Goal: Task Accomplishment & Management: Manage account settings

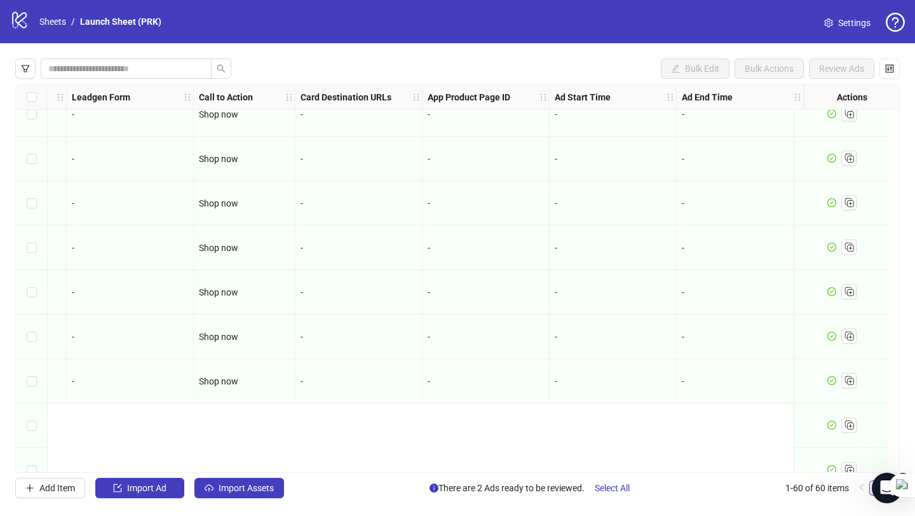
scroll to position [1892, 1586]
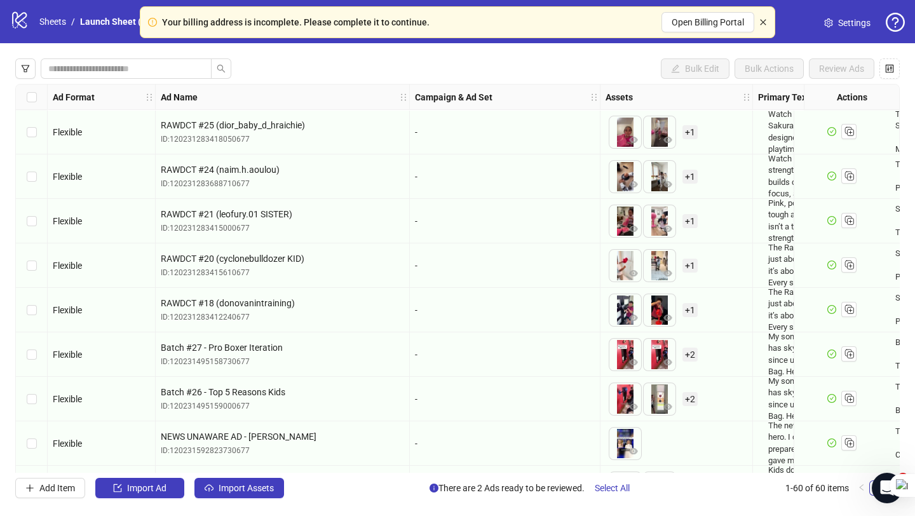
click at [765, 23] on icon "close" at bounding box center [763, 22] width 8 height 8
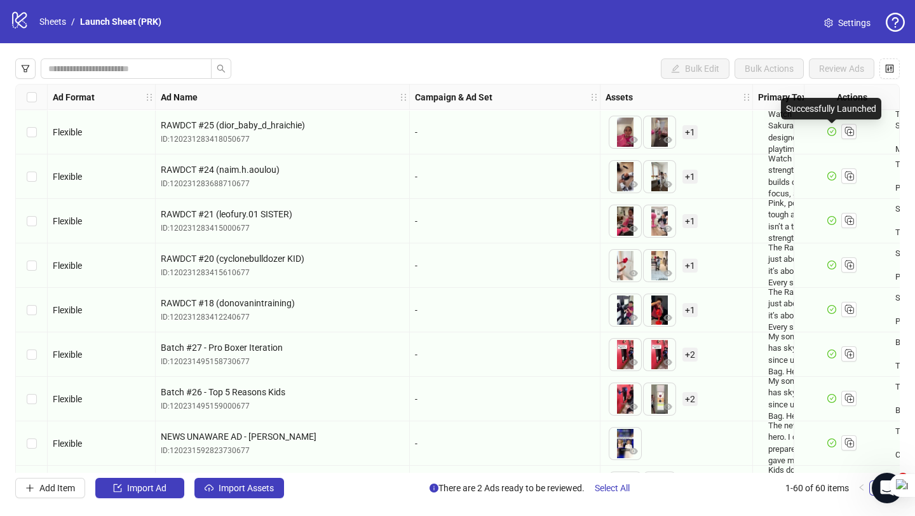
click at [833, 131] on icon "check-circle" at bounding box center [831, 131] width 9 height 9
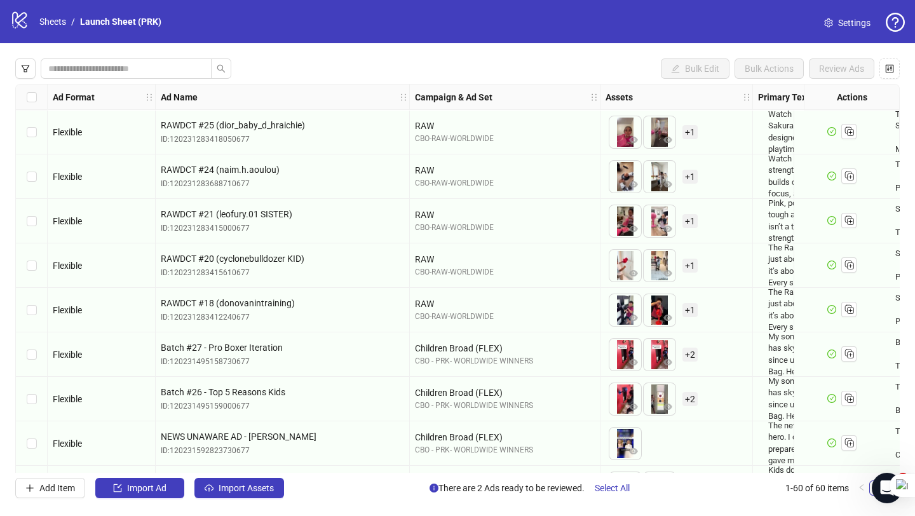
click at [19, 449] on div "Select row 8" at bounding box center [32, 443] width 32 height 44
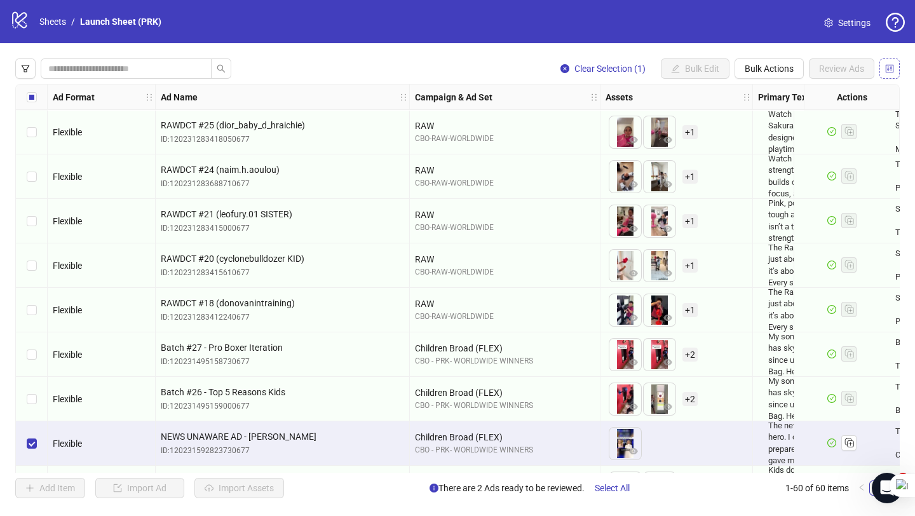
click at [893, 65] on icon "control" at bounding box center [890, 68] width 8 height 8
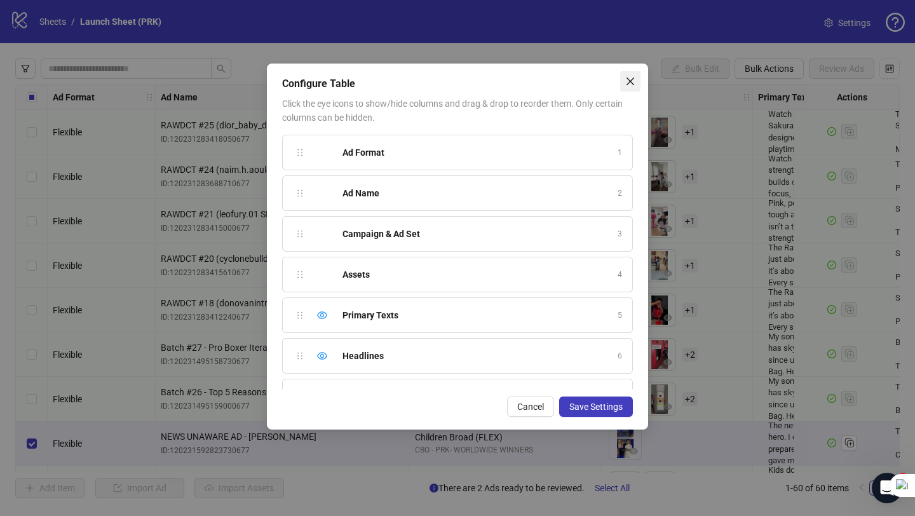
click at [634, 81] on icon "close" at bounding box center [630, 81] width 10 height 10
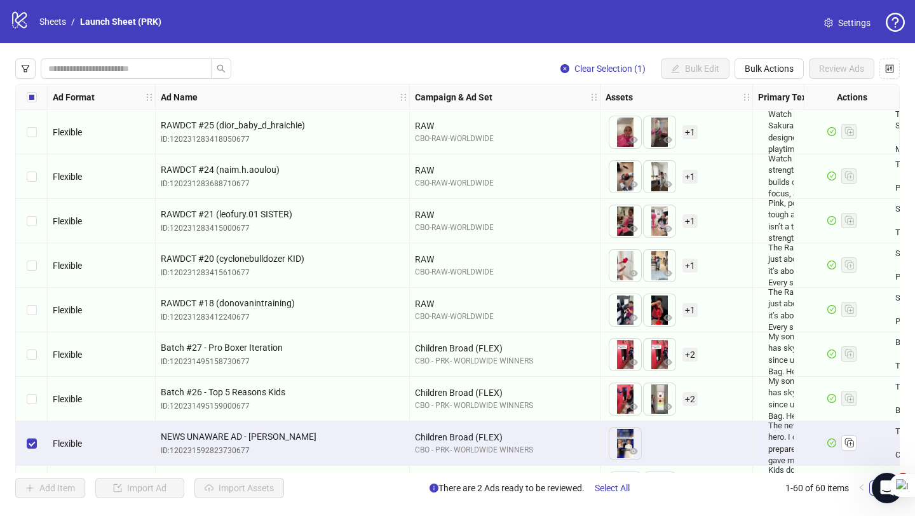
click at [844, 22] on span "Settings" at bounding box center [854, 23] width 32 height 14
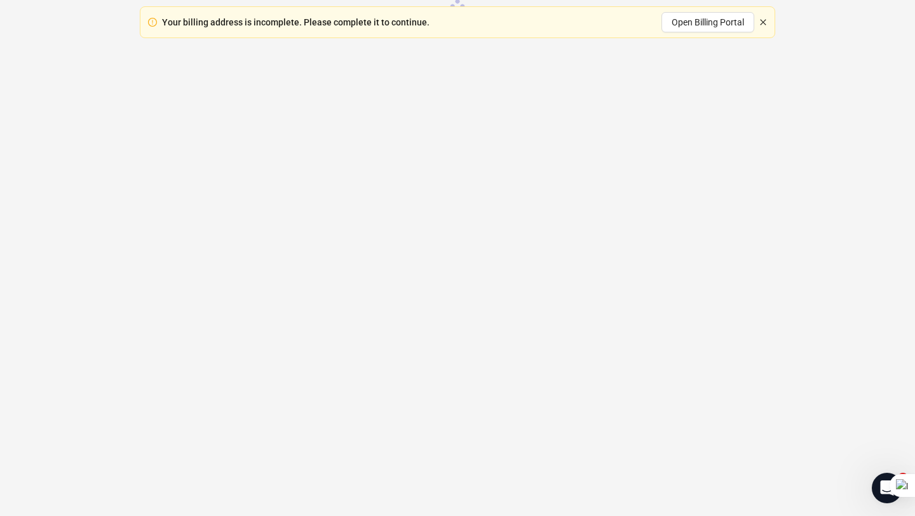
click at [766, 22] on icon "close" at bounding box center [763, 22] width 8 height 8
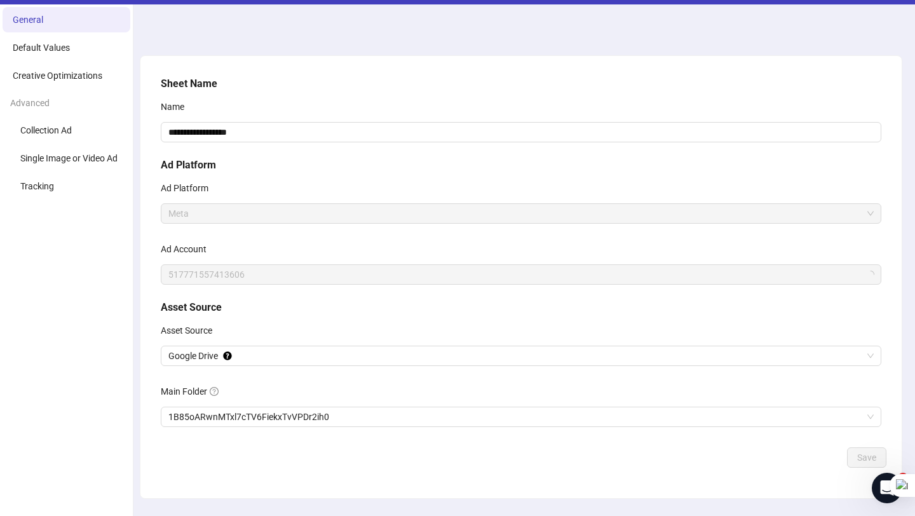
scroll to position [24, 0]
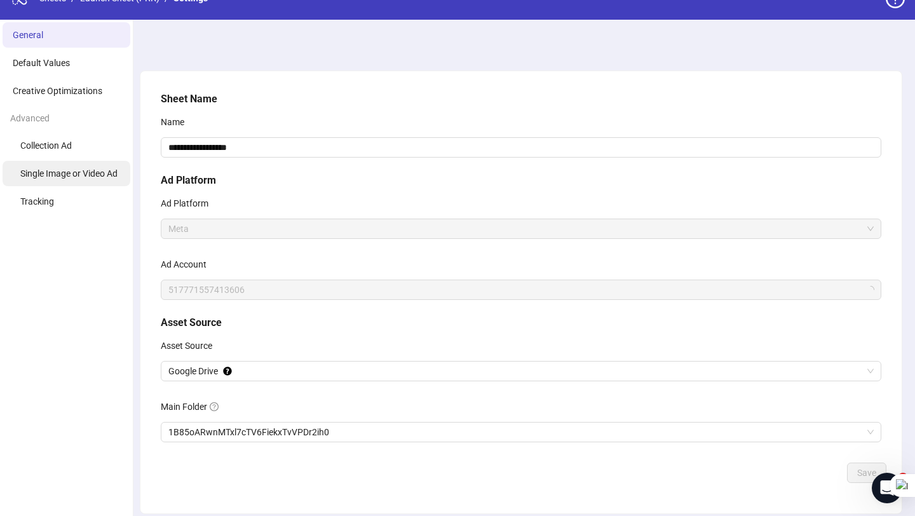
click at [69, 171] on span "Single Image or Video Ad" at bounding box center [68, 173] width 97 height 10
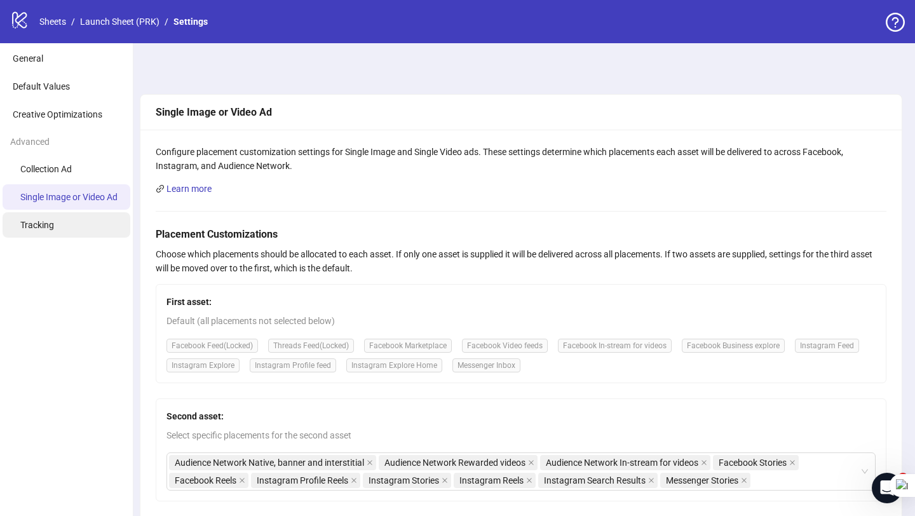
click at [64, 226] on li "Tracking" at bounding box center [67, 224] width 128 height 25
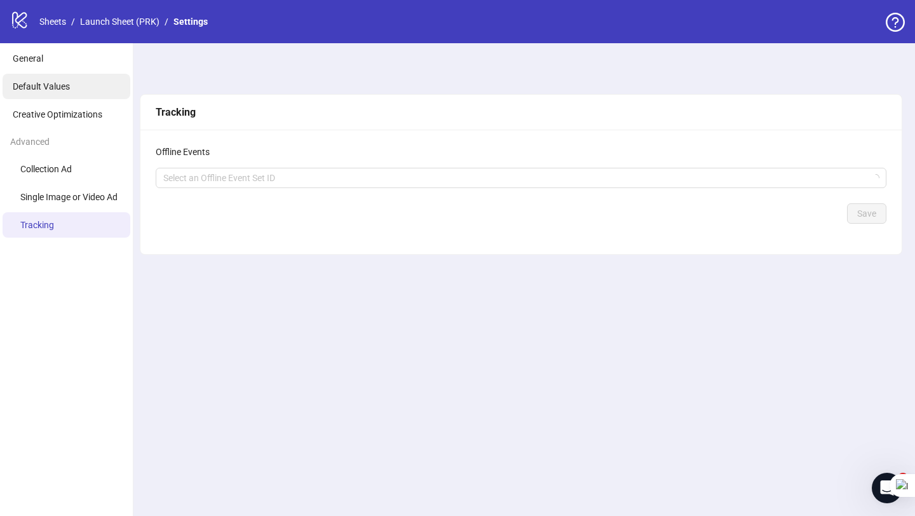
click at [65, 92] on li "Default Values" at bounding box center [67, 86] width 128 height 25
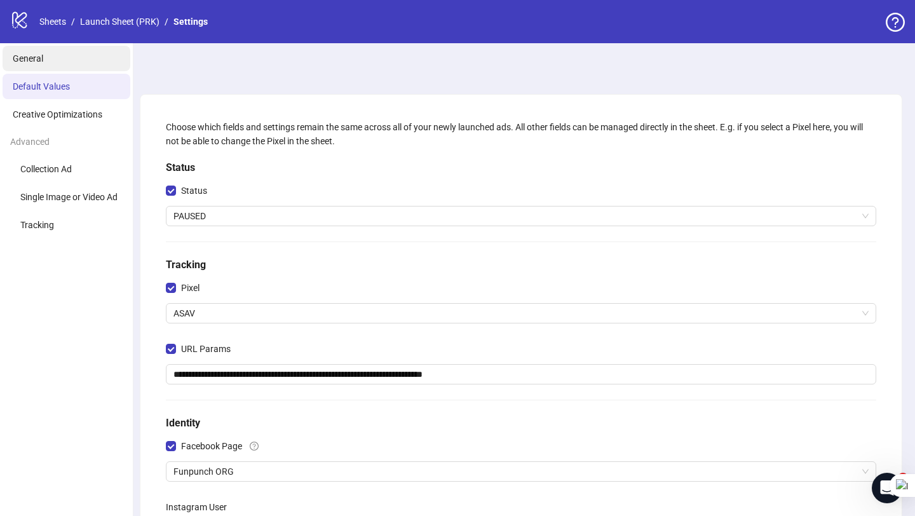
click at [34, 60] on span "General" at bounding box center [28, 58] width 31 height 10
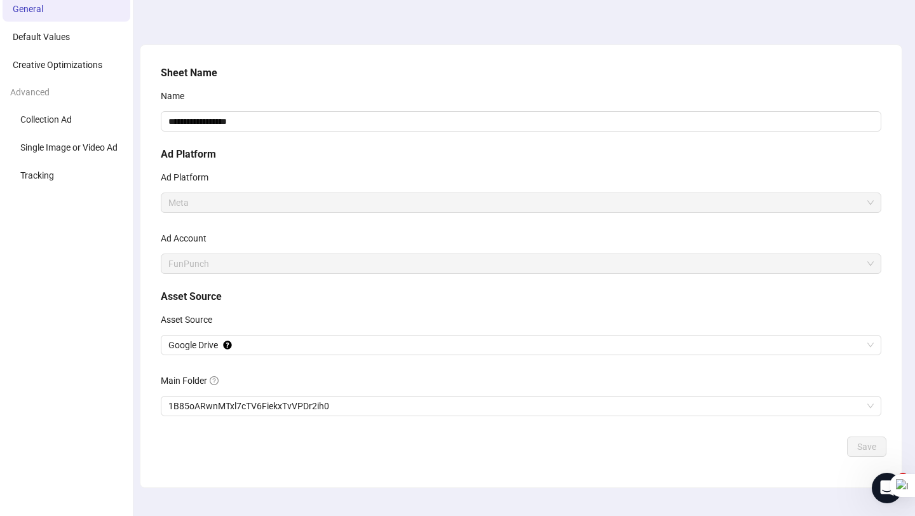
scroll to position [57, 0]
